Goal: Information Seeking & Learning: Learn about a topic

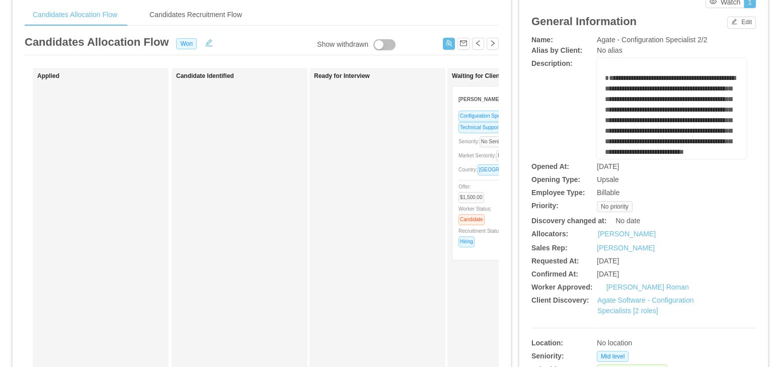
scroll to position [40, 0]
drag, startPoint x: 590, startPoint y: 259, endPoint x: 657, endPoint y: 260, distance: 66.9
click at [657, 260] on div "Requested At: Nov 25th, 2024" at bounding box center [643, 260] width 224 height 11
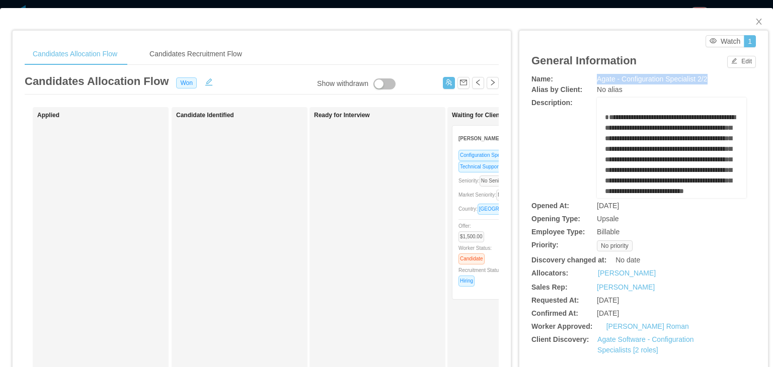
drag, startPoint x: 588, startPoint y: 77, endPoint x: 707, endPoint y: 79, distance: 119.2
click at [707, 79] on div "Name: Agate - Configuration Specialist 2/2" at bounding box center [643, 79] width 224 height 11
click at [609, 78] on span "Agate - Configuration Specialist 2/2" at bounding box center [652, 79] width 110 height 8
drag, startPoint x: 592, startPoint y: 302, endPoint x: 652, endPoint y: 300, distance: 60.4
click at [652, 300] on div "Nov 25th, 2024" at bounding box center [653, 300] width 112 height 11
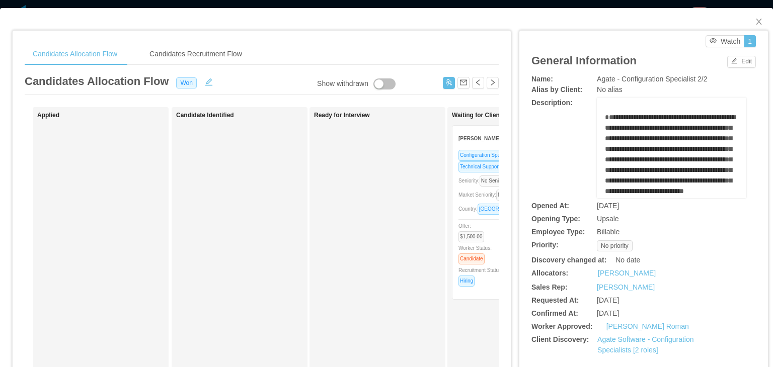
drag, startPoint x: 587, startPoint y: 313, endPoint x: 647, endPoint y: 314, distance: 60.4
click at [647, 314] on div "Confirmed At: Dec 11th, 2024" at bounding box center [643, 313] width 224 height 11
click at [613, 312] on span "Dec 11th, 2024" at bounding box center [608, 313] width 22 height 8
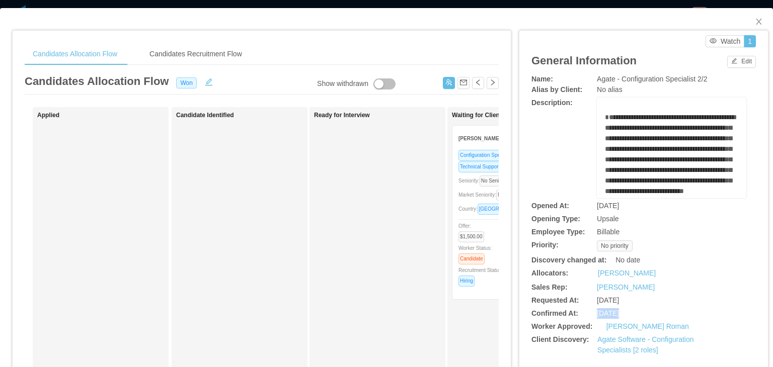
click at [613, 312] on span "Dec 11th, 2024" at bounding box center [608, 313] width 22 height 8
drag, startPoint x: 590, startPoint y: 301, endPoint x: 643, endPoint y: 314, distance: 55.5
click at [643, 314] on div "**********" at bounding box center [643, 270] width 224 height 392
click at [619, 311] on span "Dec 11th, 2024" at bounding box center [608, 313] width 22 height 8
click at [600, 79] on span "Agate - Configuration Specialist 2/2" at bounding box center [652, 79] width 110 height 8
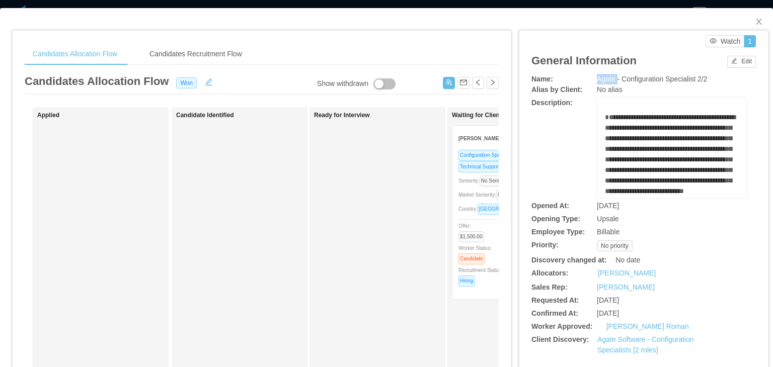
click at [600, 79] on span "Agate - Configuration Specialist 2/2" at bounding box center [652, 79] width 110 height 8
click at [756, 22] on icon "icon: close" at bounding box center [759, 22] width 6 height 6
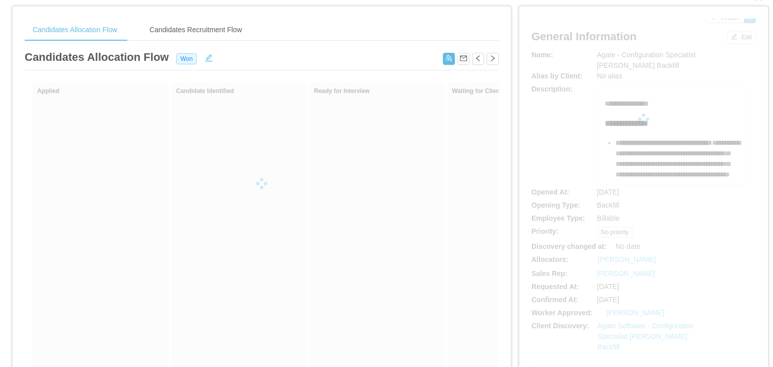
scroll to position [26, 0]
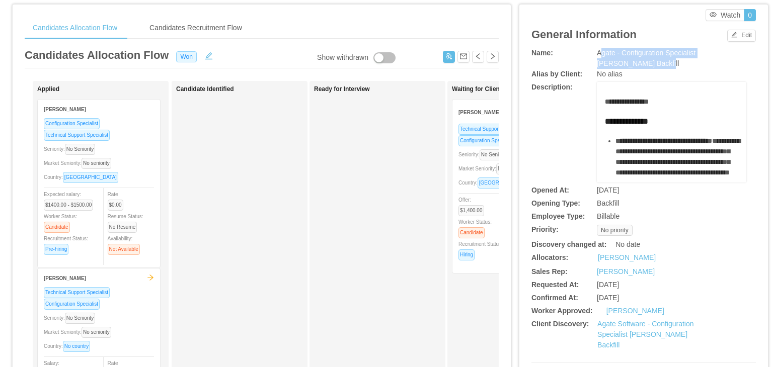
drag, startPoint x: 593, startPoint y: 53, endPoint x: 611, endPoint y: 60, distance: 19.0
click at [611, 60] on span "Agate - Configuration Specialist Jose Avila's Backfill" at bounding box center [646, 58] width 99 height 19
click at [600, 53] on span "Agate - Configuration Specialist Jose Avila's Backfill" at bounding box center [646, 58] width 99 height 19
drag, startPoint x: 592, startPoint y: 51, endPoint x: 612, endPoint y: 58, distance: 21.3
click at [612, 58] on span "Agate - Configuration Specialist Jose Avila's Backfill" at bounding box center [646, 58] width 99 height 19
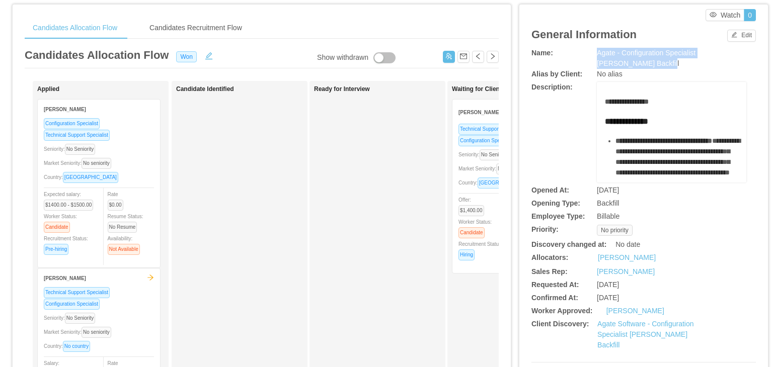
scroll to position [0, 0]
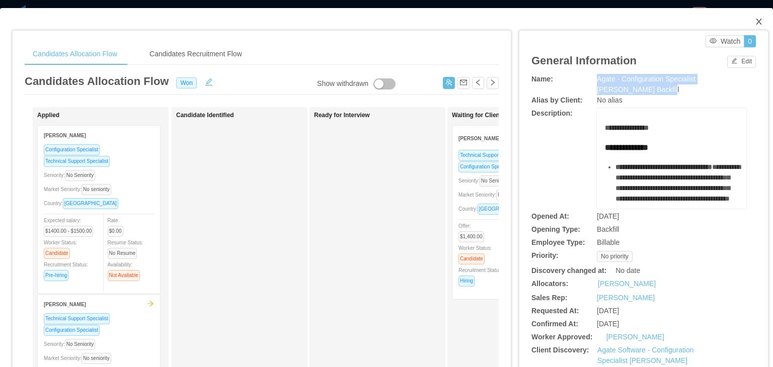
click at [756, 22] on icon "icon: close" at bounding box center [759, 22] width 6 height 6
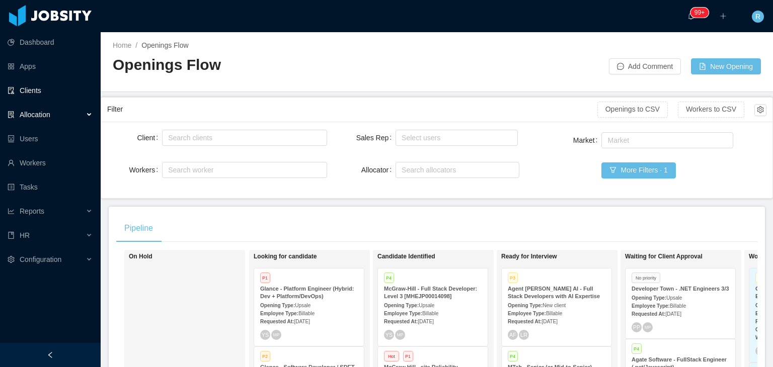
click at [36, 93] on link "Clients" at bounding box center [50, 90] width 85 height 20
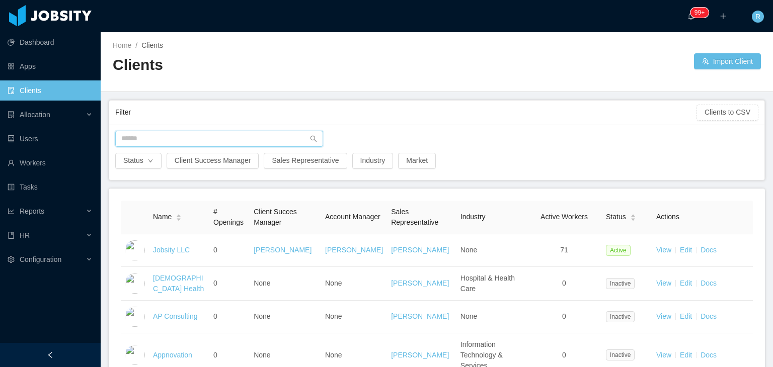
click at [180, 136] on input "text" at bounding box center [219, 139] width 208 height 16
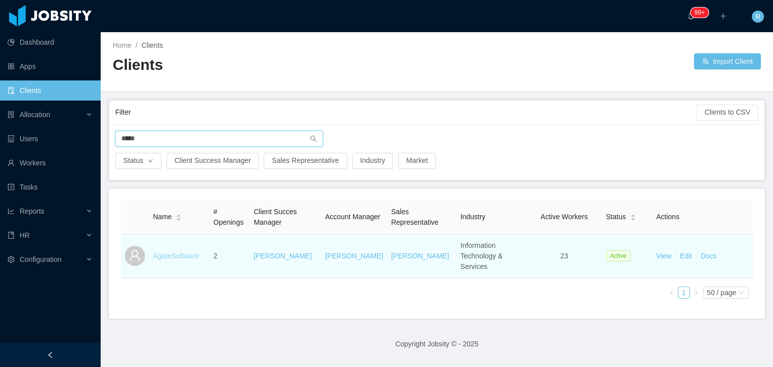
type input "*****"
click at [177, 254] on link "AgateSoftware" at bounding box center [176, 256] width 46 height 8
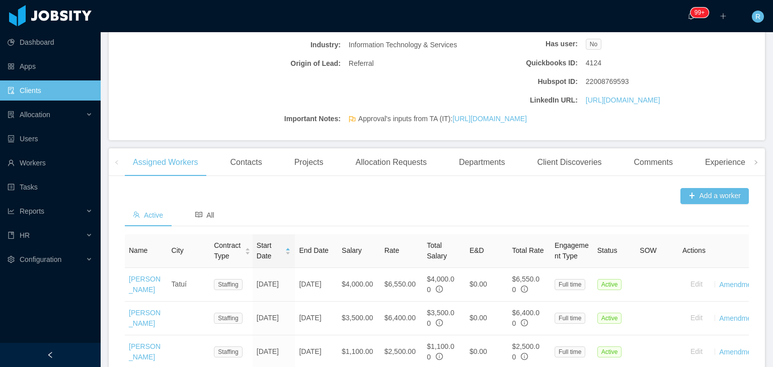
scroll to position [188, 0]
click at [399, 178] on div "Allocation Requests" at bounding box center [390, 163] width 87 height 28
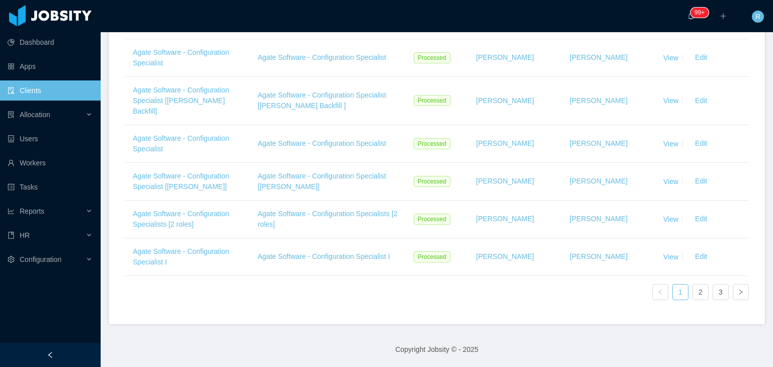
scroll to position [547, 0]
click at [694, 294] on link "2" at bounding box center [700, 292] width 15 height 15
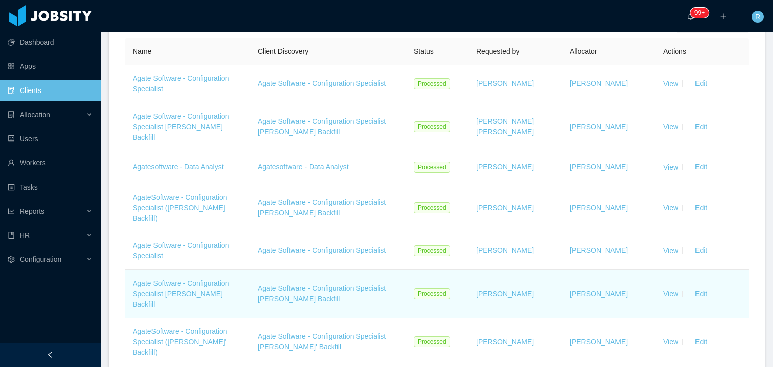
scroll to position [357, 0]
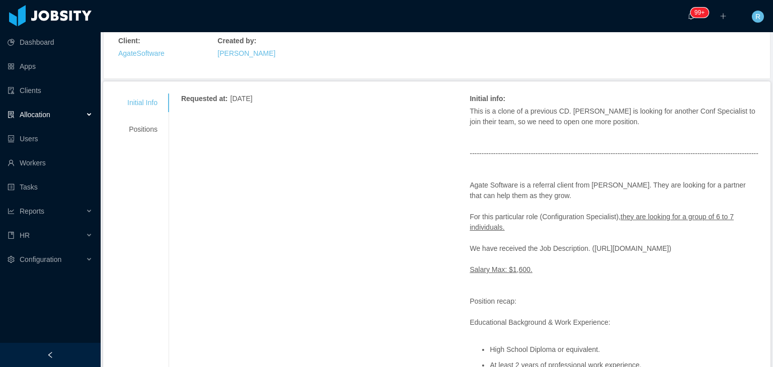
scroll to position [84, 0]
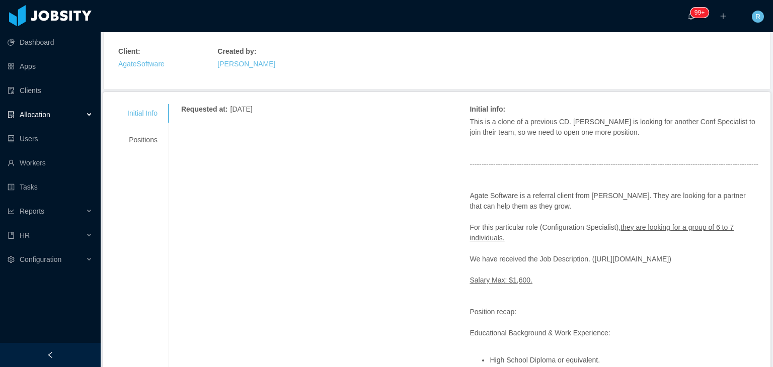
click at [253, 107] on span "November 5, 2024" at bounding box center [241, 109] width 22 height 8
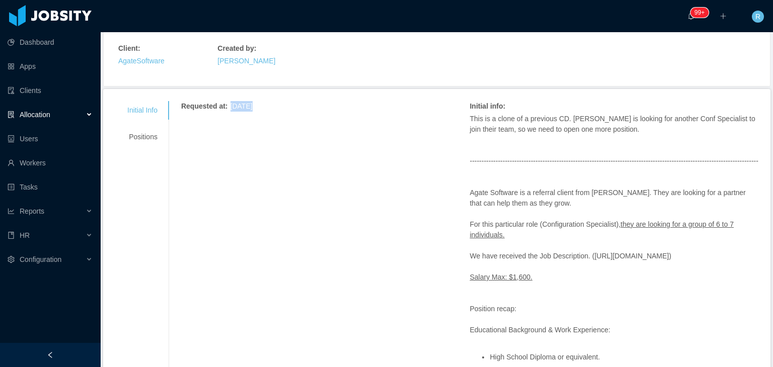
scroll to position [86, 0]
